Goal: Navigation & Orientation: Find specific page/section

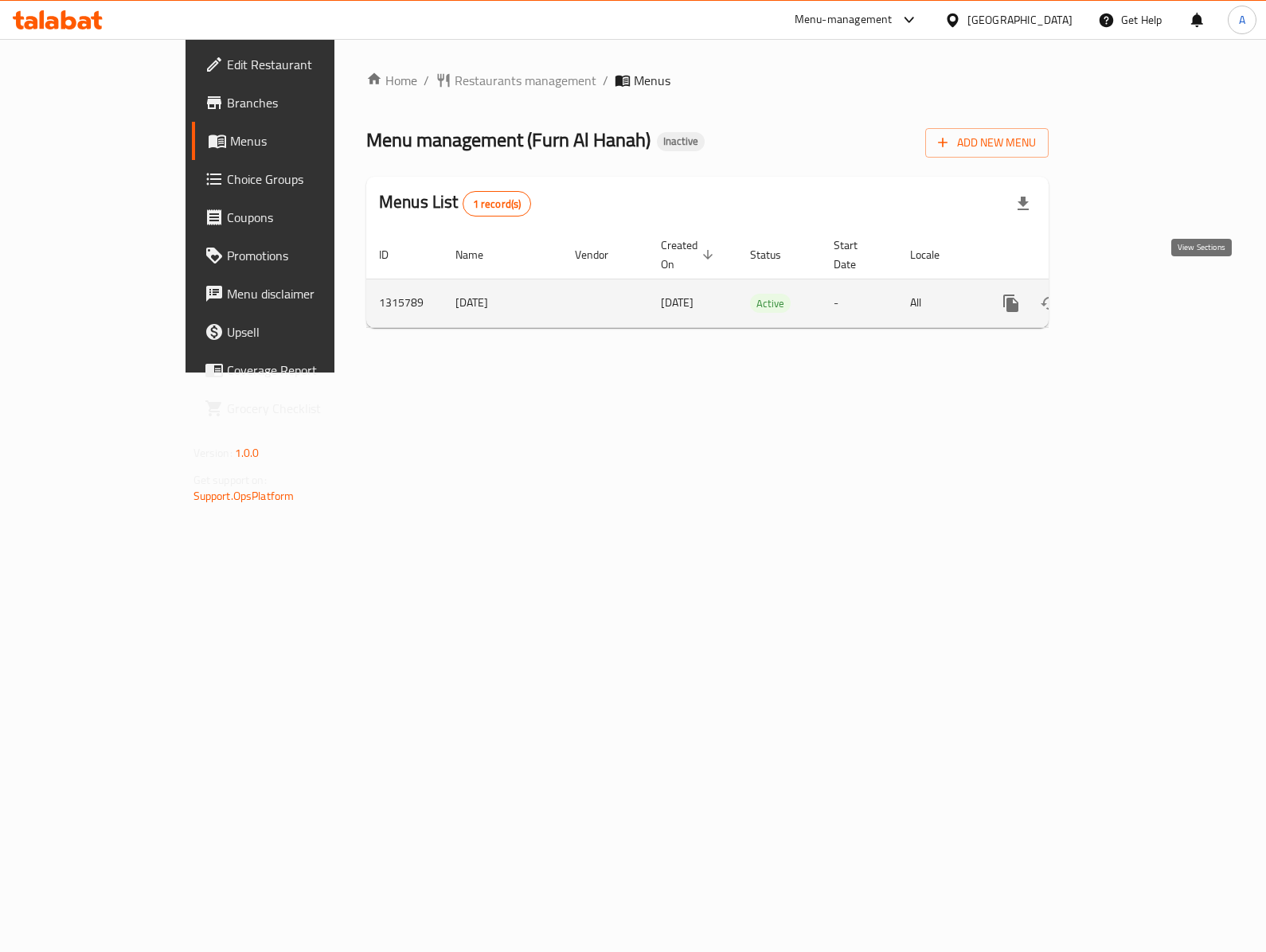
click at [1136, 293] on icon "enhanced table" at bounding box center [1126, 303] width 19 height 19
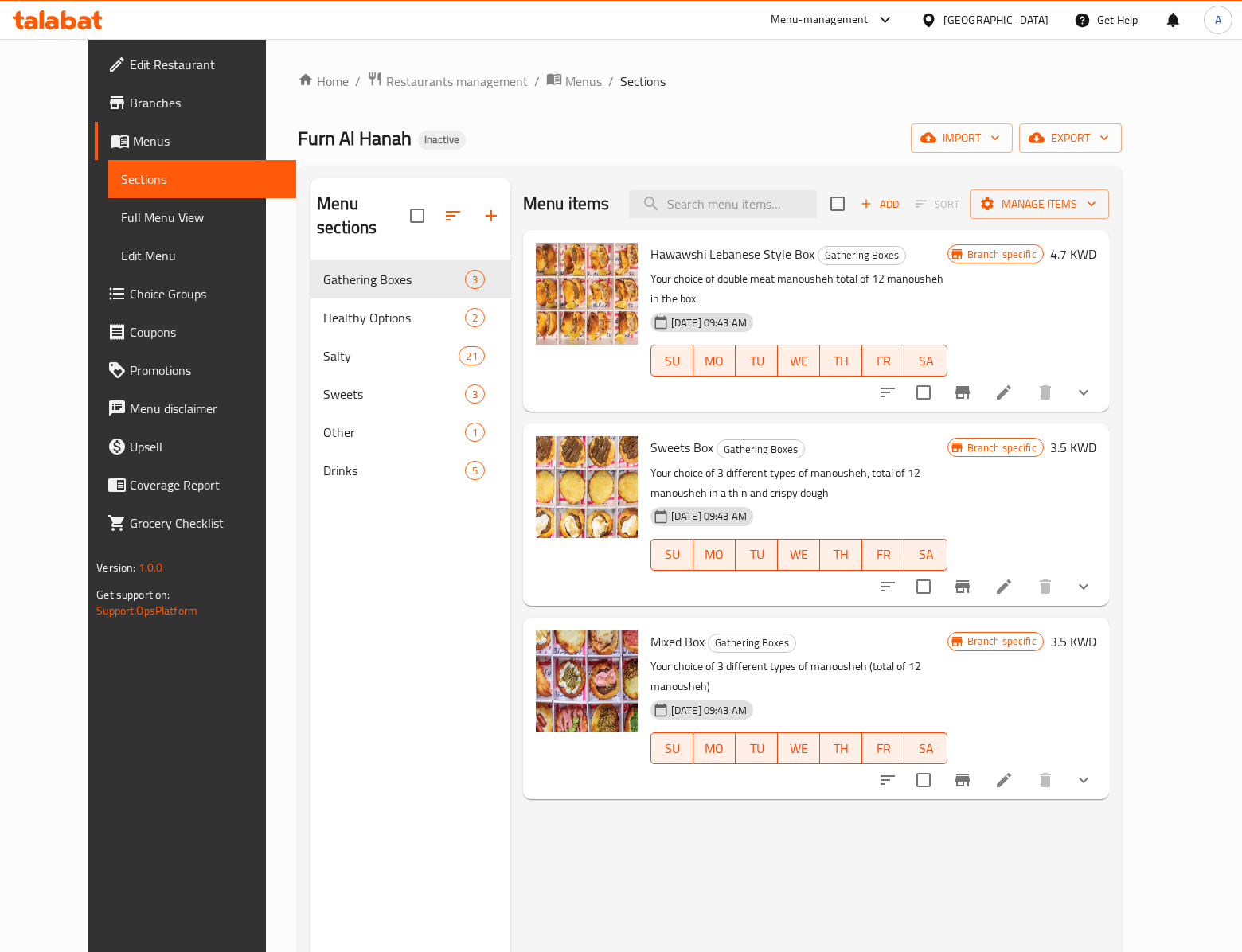
click at [427, 507] on div "Menu sections Gathering Boxes 3 Healthy Options 2 Salty 21 Sweets 3 Other 1 Dri…" at bounding box center [410, 654] width 200 height 952
click at [690, 62] on div "Home / Restaurants management / Menus / Sections Furn Al Hanah Inactive import …" at bounding box center [710, 607] width 888 height 1136
click at [121, 116] on link "Branches" at bounding box center [195, 103] width 201 height 38
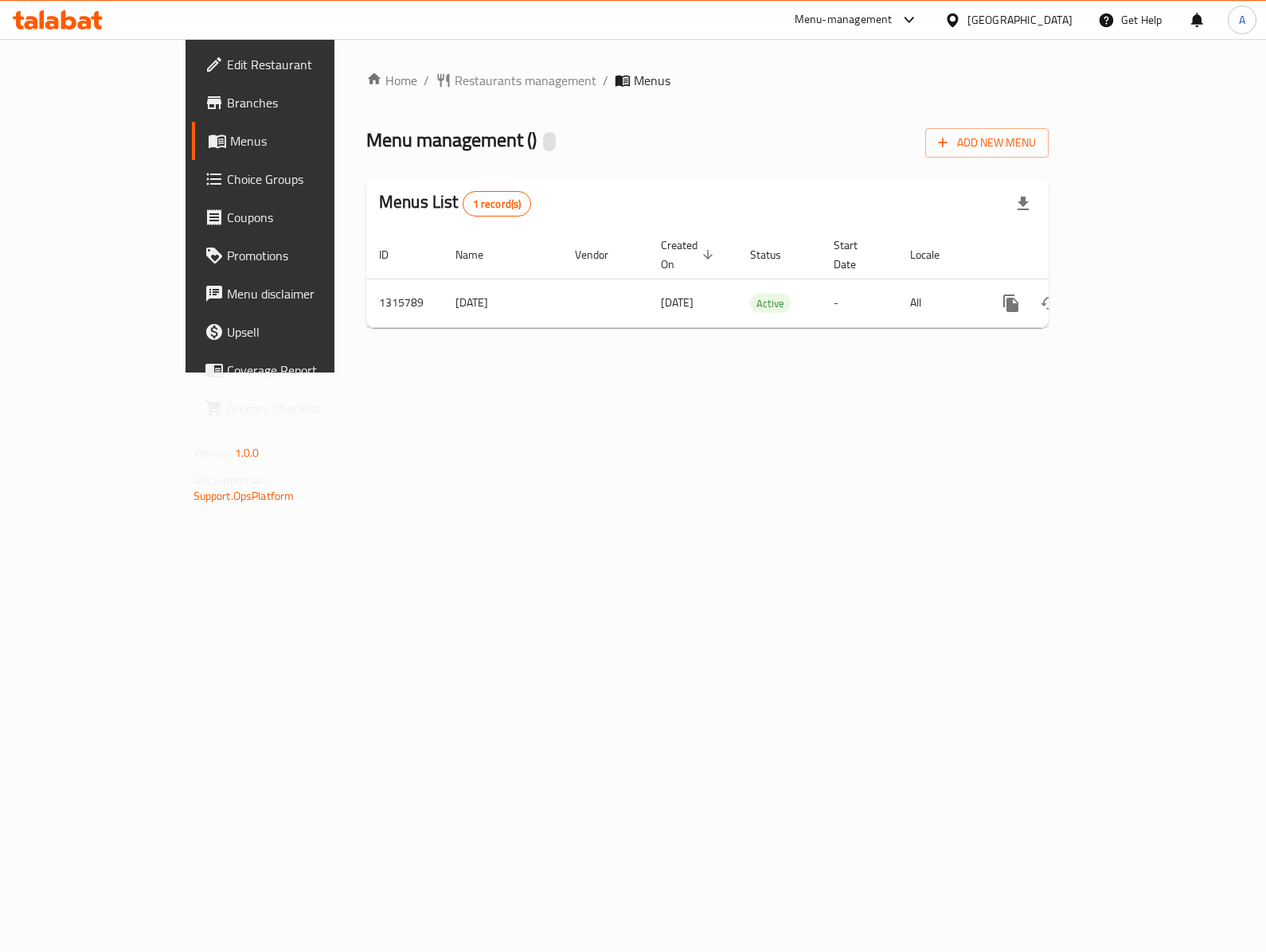
click at [384, 373] on div "Home / Restaurants management / Menus Menu management ( ) Add New Menu Menus Li…" at bounding box center [707, 206] width 746 height 333
click at [1046, 19] on div "[GEOGRAPHIC_DATA]" at bounding box center [1020, 19] width 105 height 18
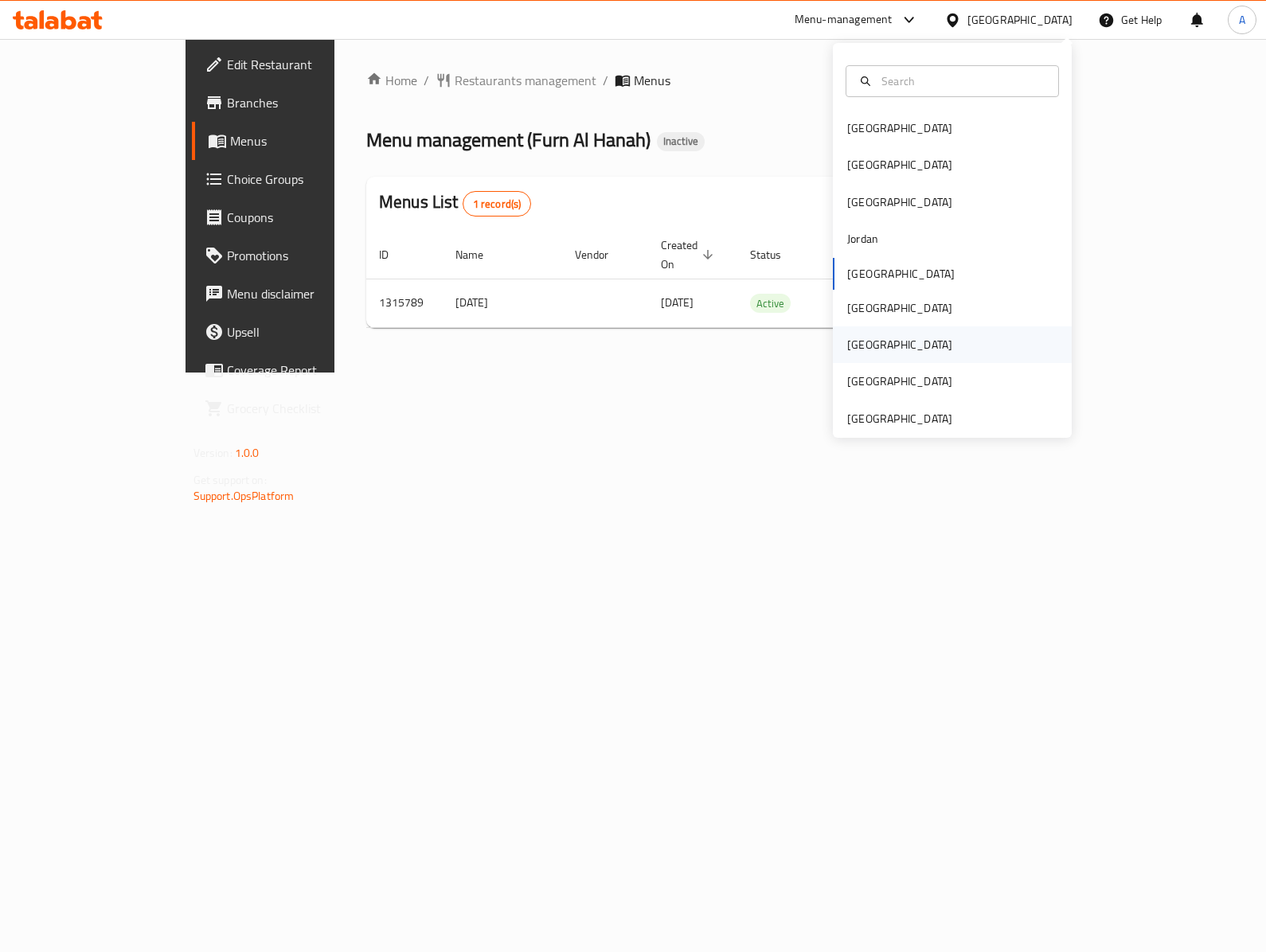
click at [865, 349] on div "[GEOGRAPHIC_DATA]" at bounding box center [952, 344] width 239 height 37
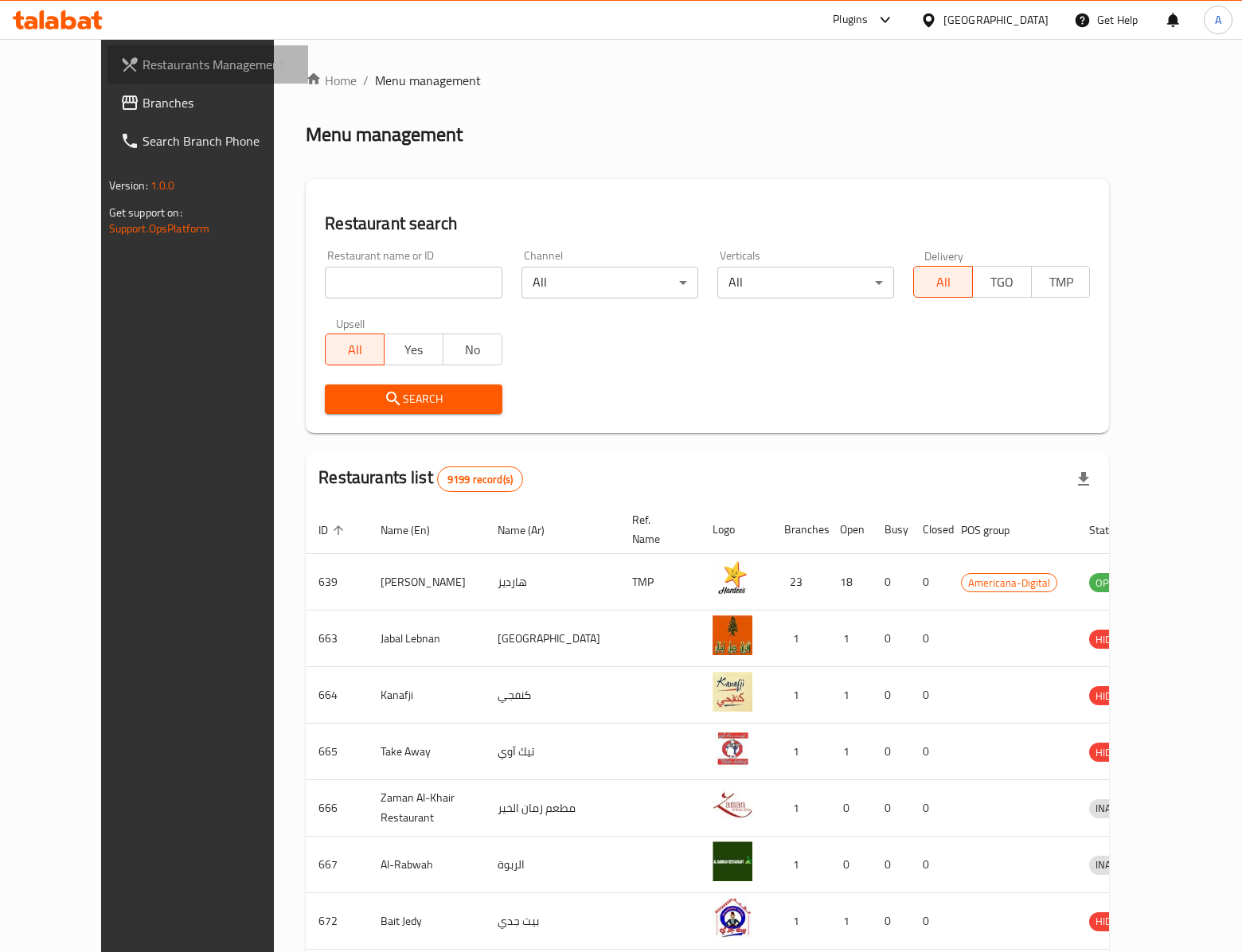
click at [108, 79] on link "Restaurants Management" at bounding box center [208, 64] width 201 height 38
